Goal: Task Accomplishment & Management: Manage account settings

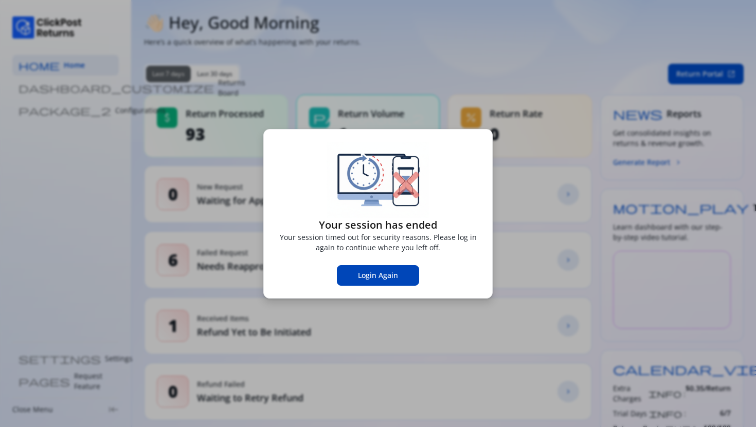
click at [370, 275] on span "Login Again" at bounding box center [378, 275] width 40 height 10
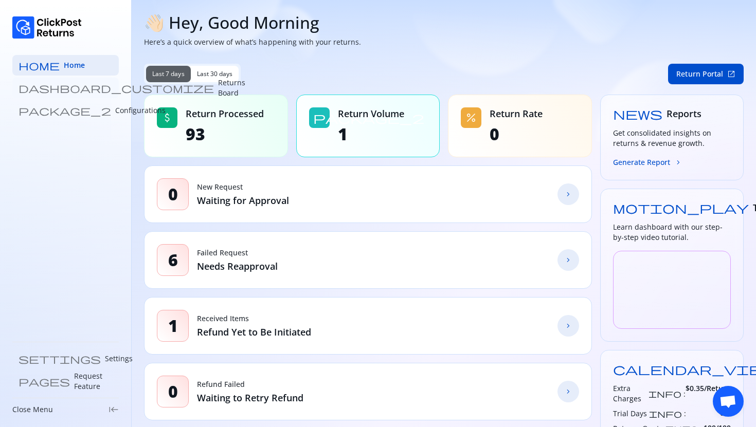
click at [61, 81] on link "dashboard_customize Returns Board" at bounding box center [65, 88] width 106 height 21
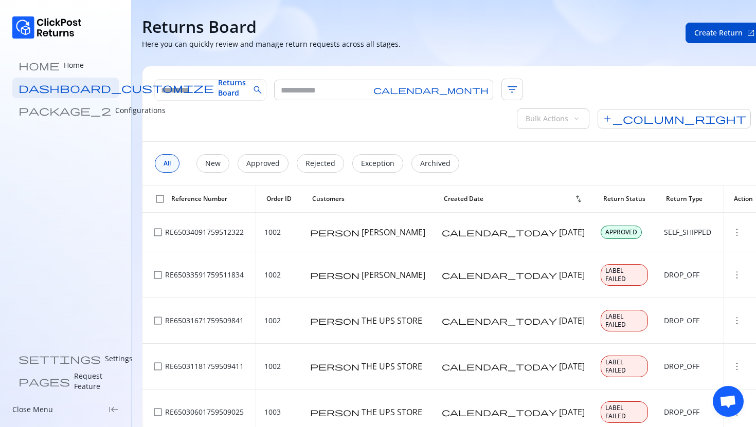
click at [115, 107] on p "Configurations" at bounding box center [140, 110] width 50 height 10
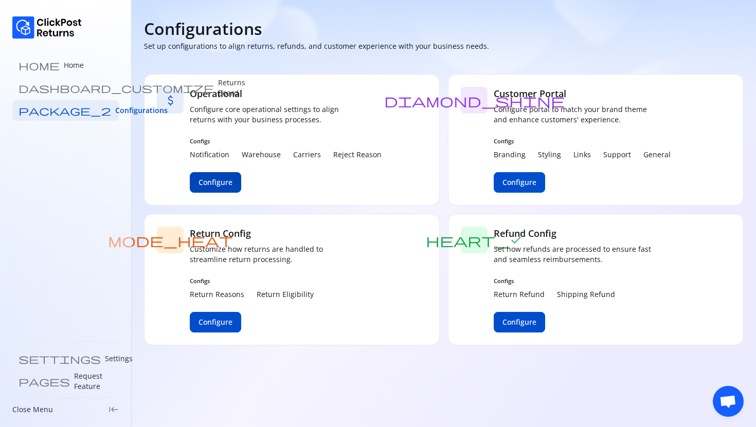
click at [204, 181] on span "Configure" at bounding box center [215, 182] width 34 height 10
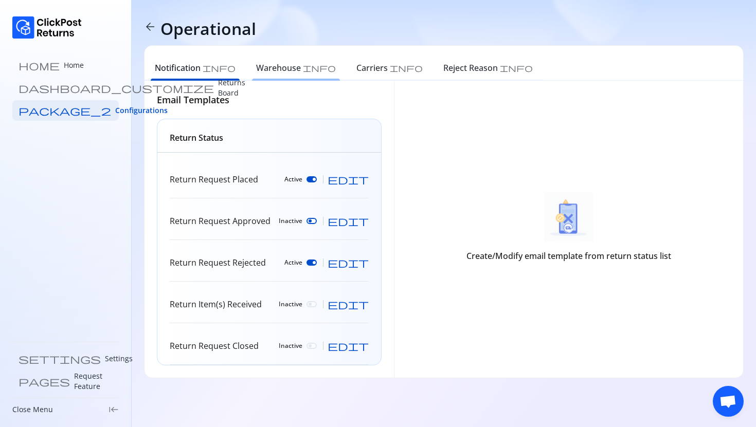
click at [256, 63] on h6 "Warehouse" at bounding box center [278, 68] width 45 height 12
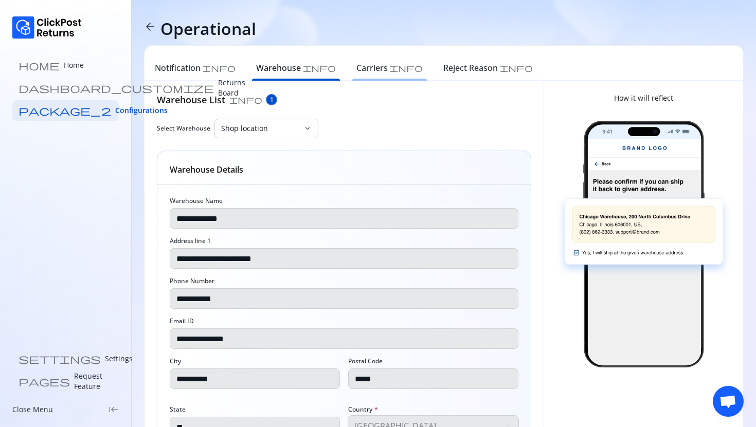
click at [346, 77] on div "Carriers info" at bounding box center [389, 69] width 87 height 23
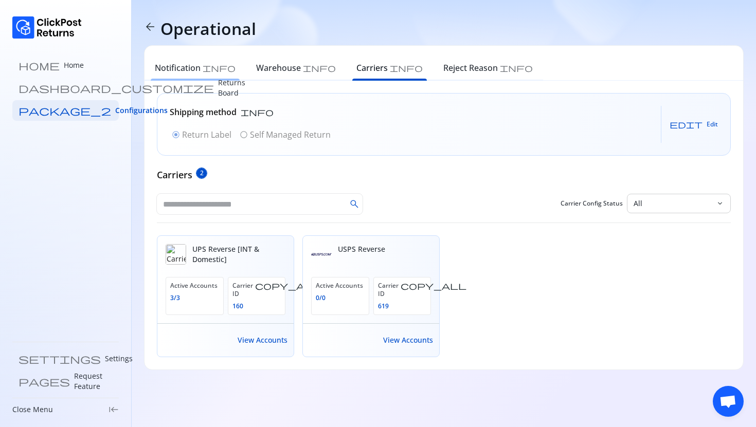
click at [172, 70] on h6 "Notification" at bounding box center [178, 68] width 46 height 12
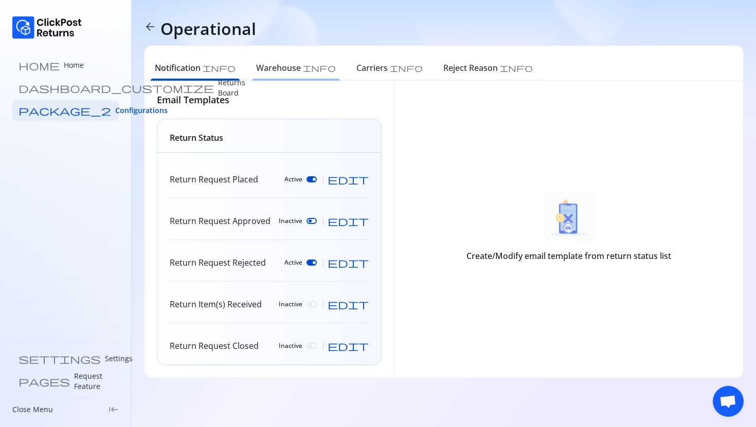
click at [256, 69] on h6 "Warehouse" at bounding box center [278, 68] width 45 height 12
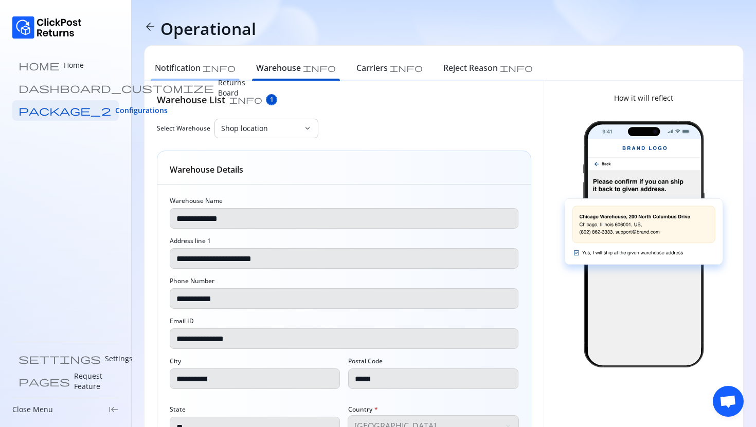
click at [176, 61] on div "Notification info" at bounding box center [194, 69] width 101 height 23
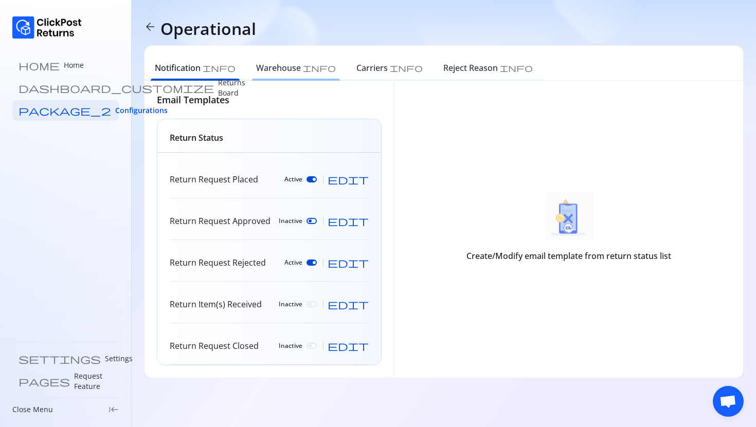
click at [256, 67] on h6 "Warehouse" at bounding box center [278, 68] width 45 height 12
